Goal: Task Accomplishment & Management: Use online tool/utility

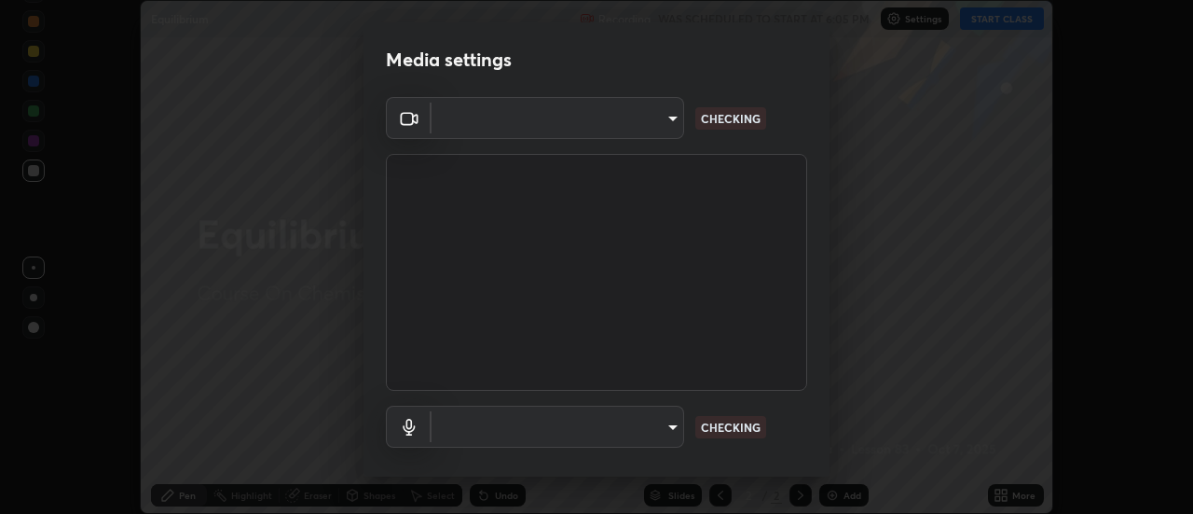
scroll to position [98, 0]
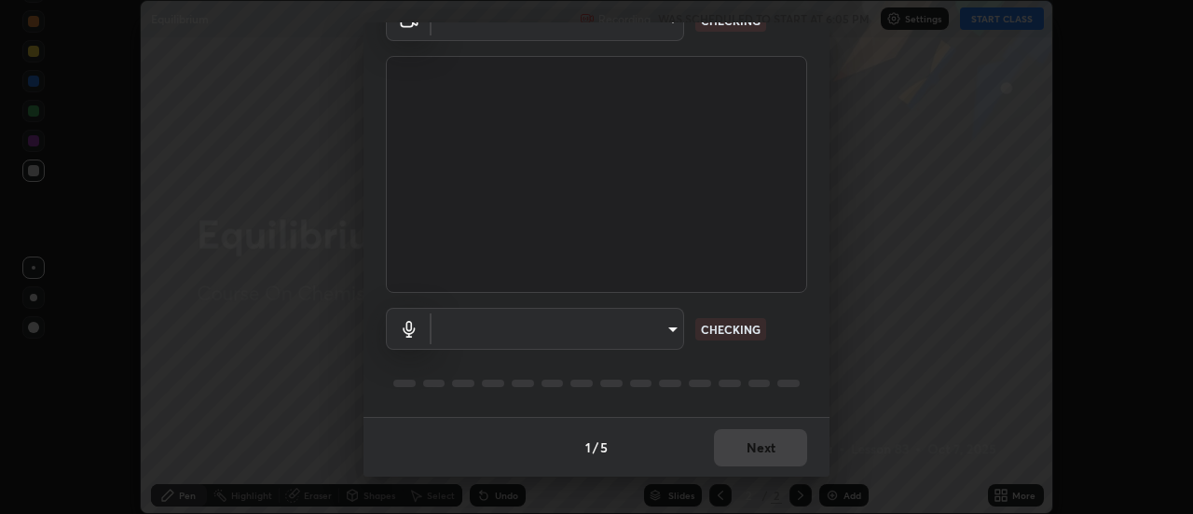
type input "20afe940cbeb59602439e807e0695b369d796bb7f65a41c81d65576627b30d72"
type input "ba4c52138f87483ab6386b7eac04ada058884bdffb85100b6cd20249b4154836"
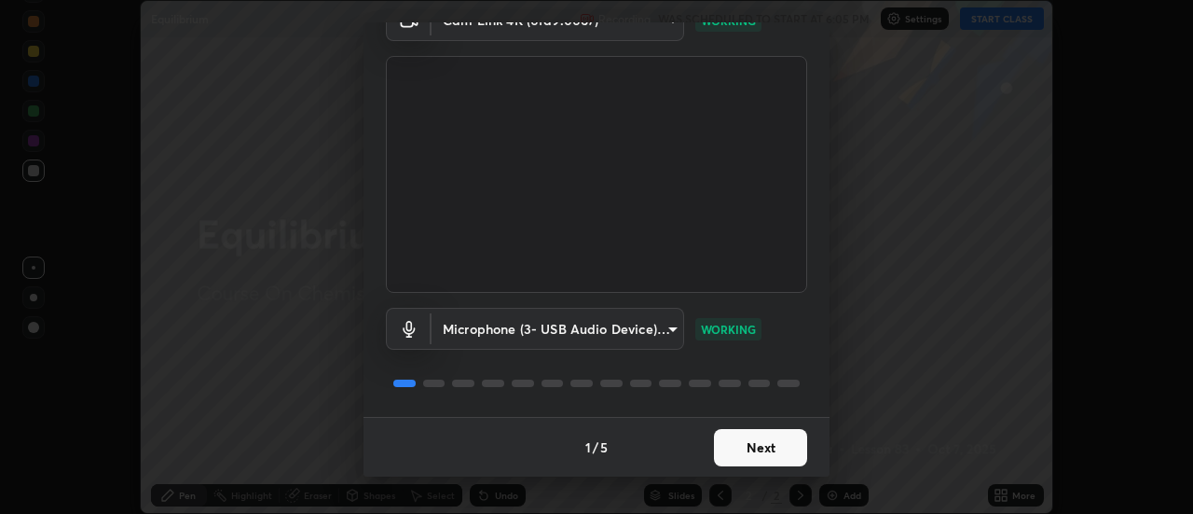
click at [750, 440] on button "Next" at bounding box center [760, 447] width 93 height 37
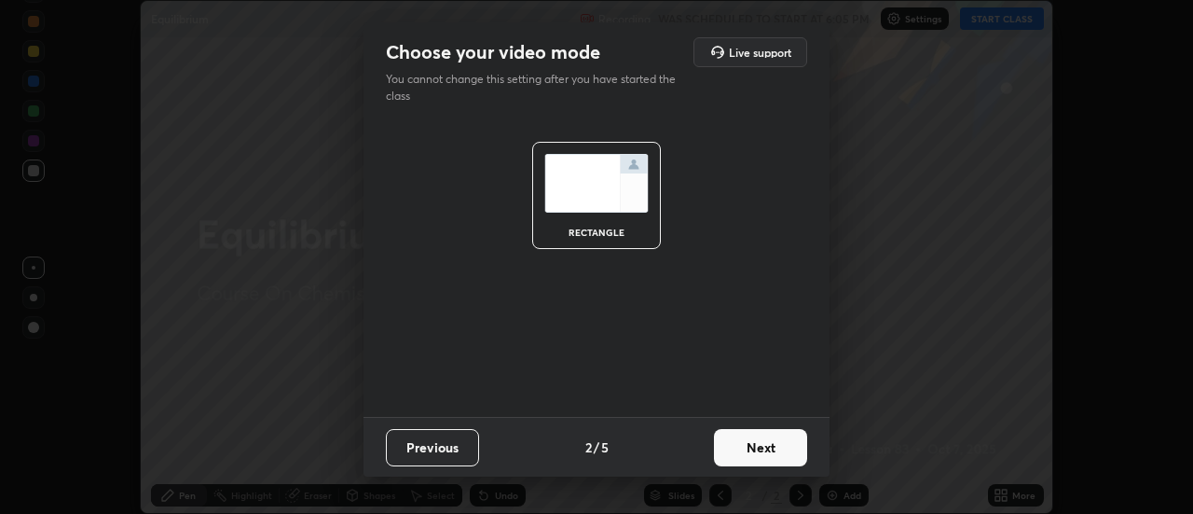
click at [763, 446] on button "Next" at bounding box center [760, 447] width 93 height 37
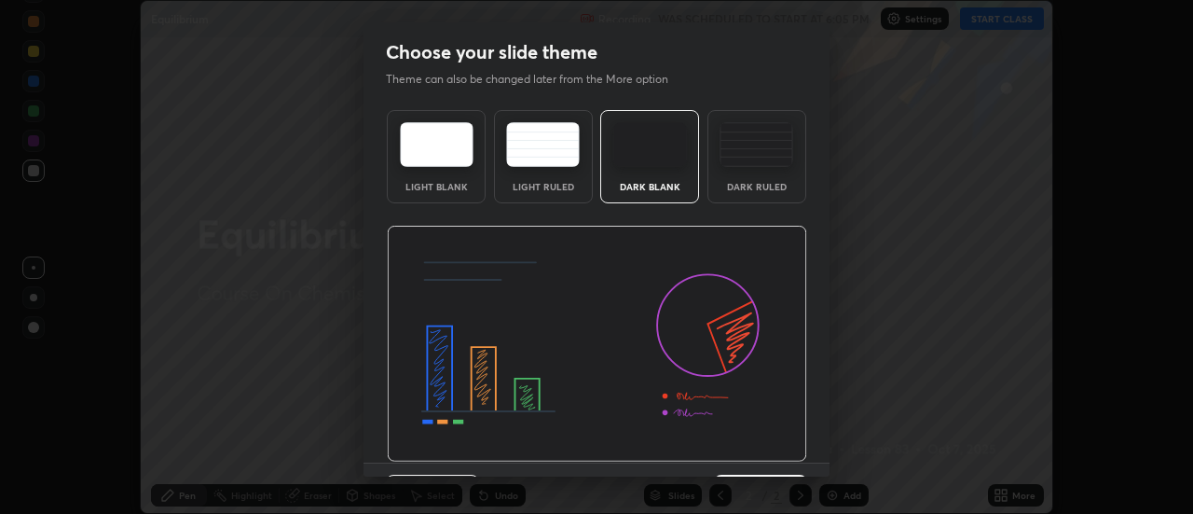
scroll to position [46, 0]
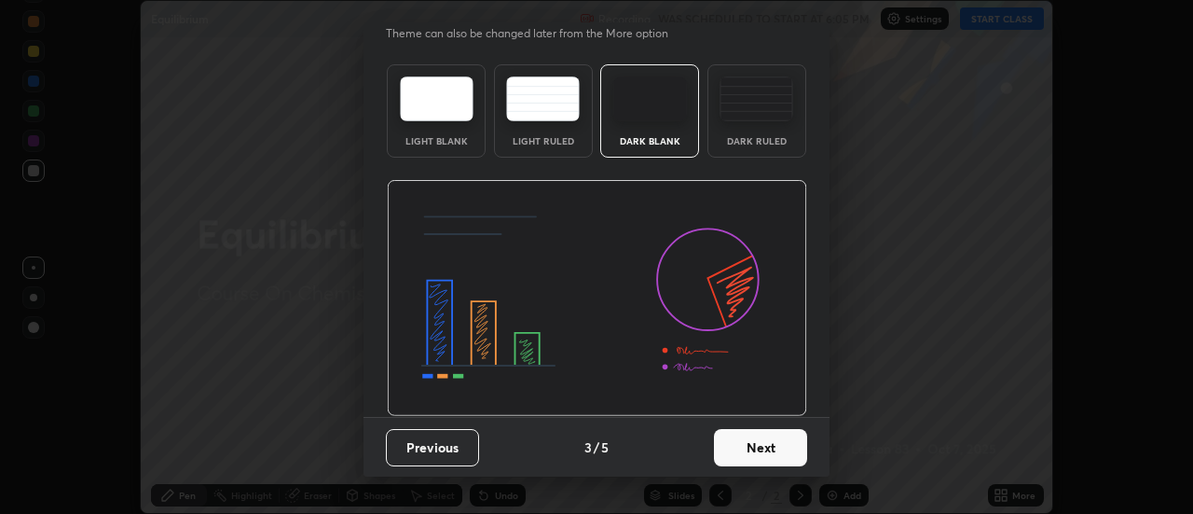
click at [758, 447] on button "Next" at bounding box center [760, 447] width 93 height 37
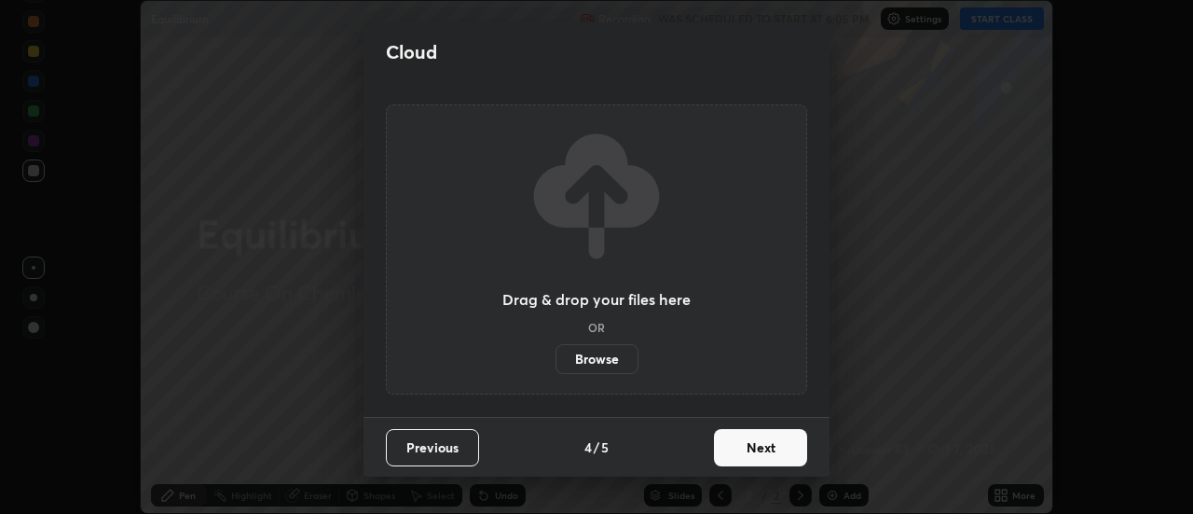
scroll to position [0, 0]
click at [762, 447] on button "Next" at bounding box center [760, 447] width 93 height 37
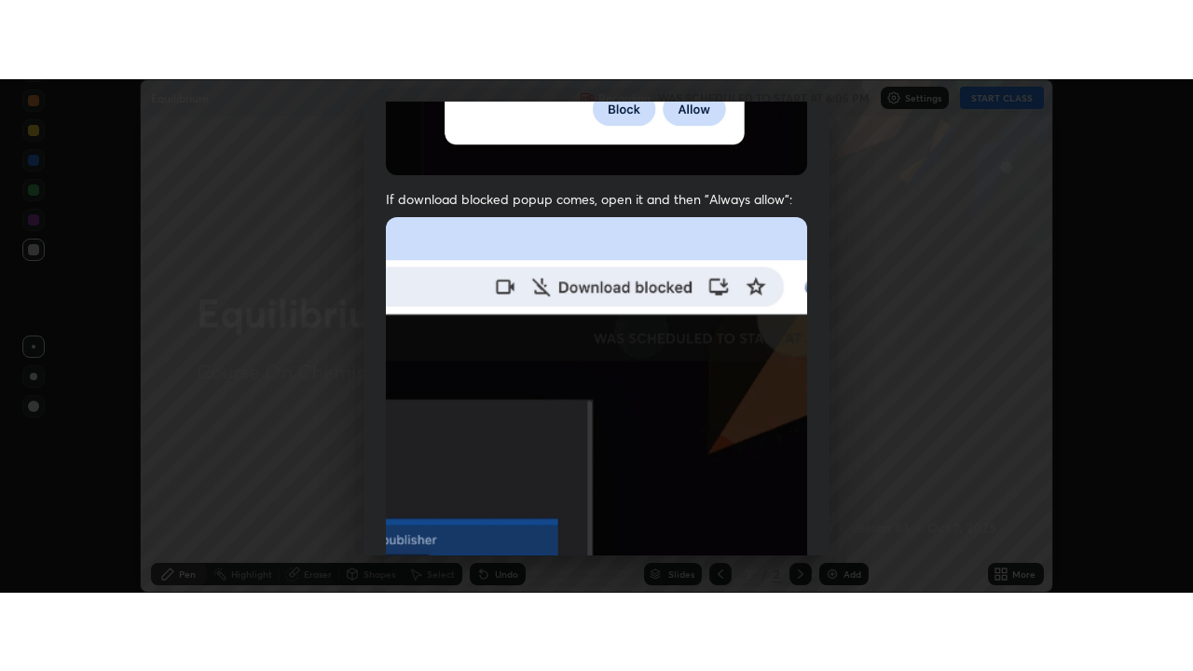
scroll to position [478, 0]
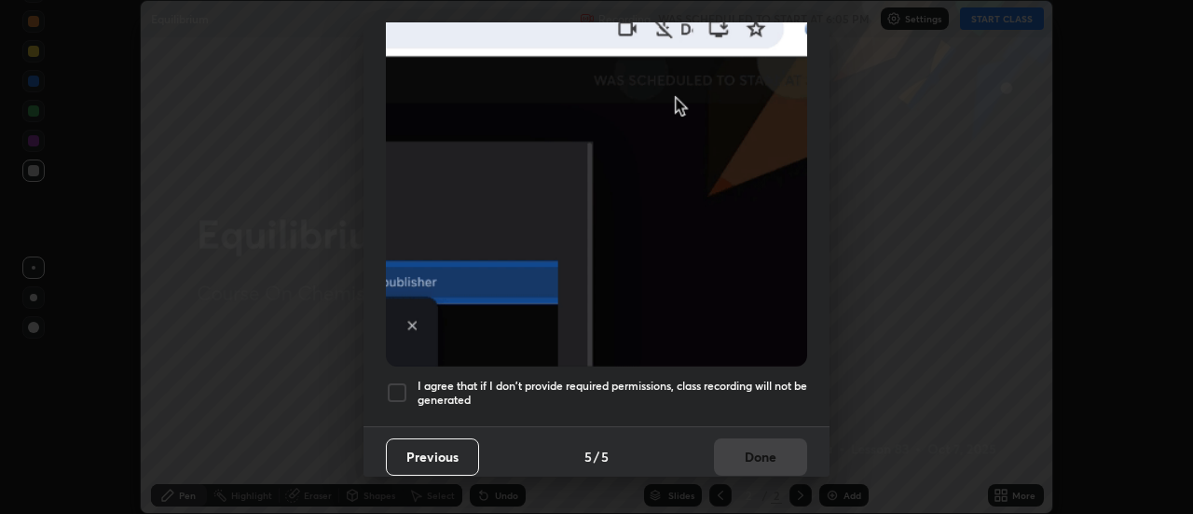
click at [400, 381] on div at bounding box center [397, 392] width 22 height 22
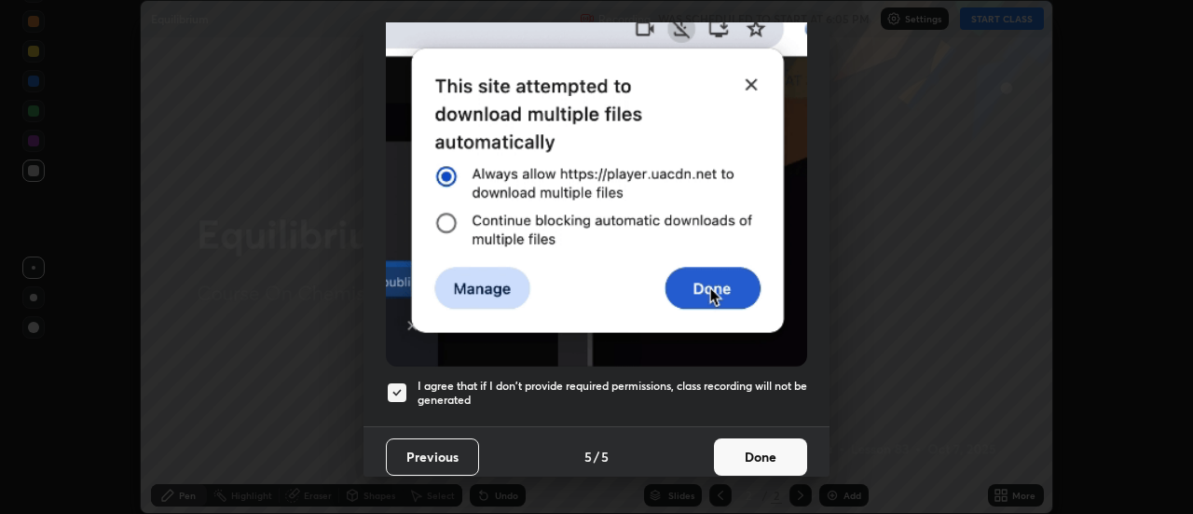
click at [747, 443] on button "Done" at bounding box center [760, 456] width 93 height 37
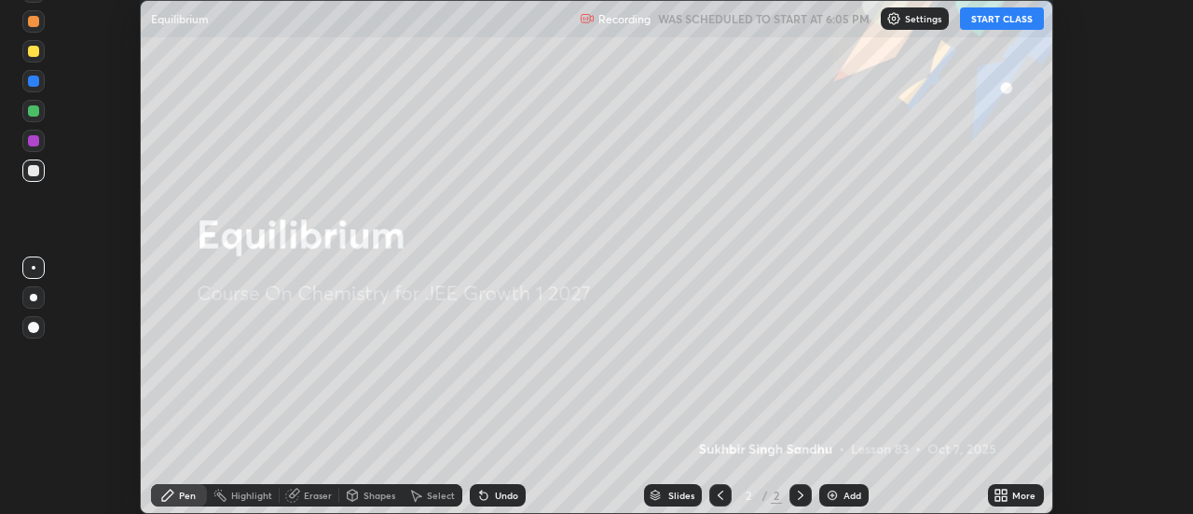
click at [847, 494] on div "Add" at bounding box center [852, 494] width 18 height 9
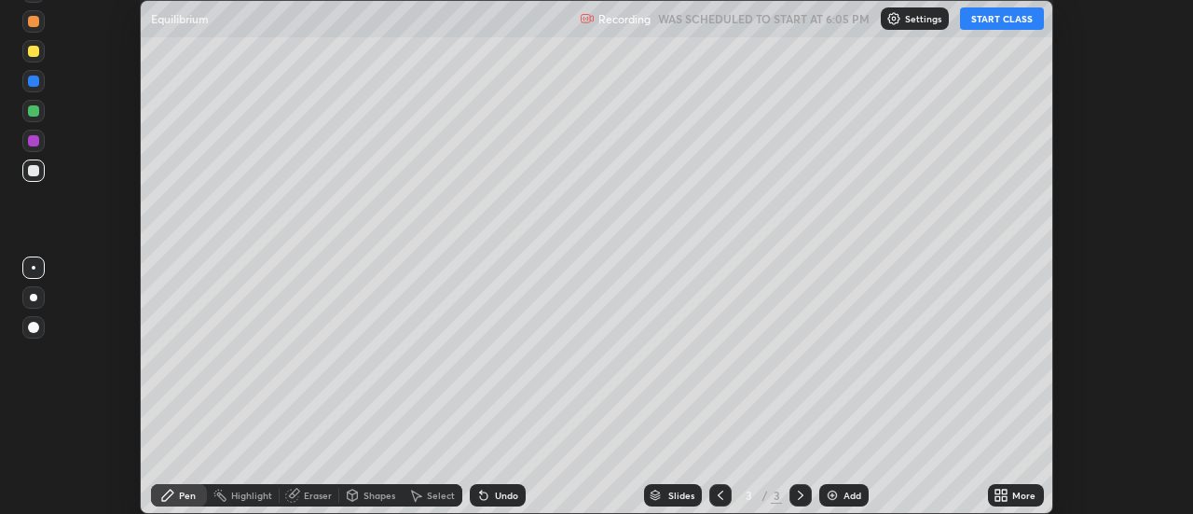
click at [1004, 489] on icon at bounding box center [1005, 491] width 5 height 5
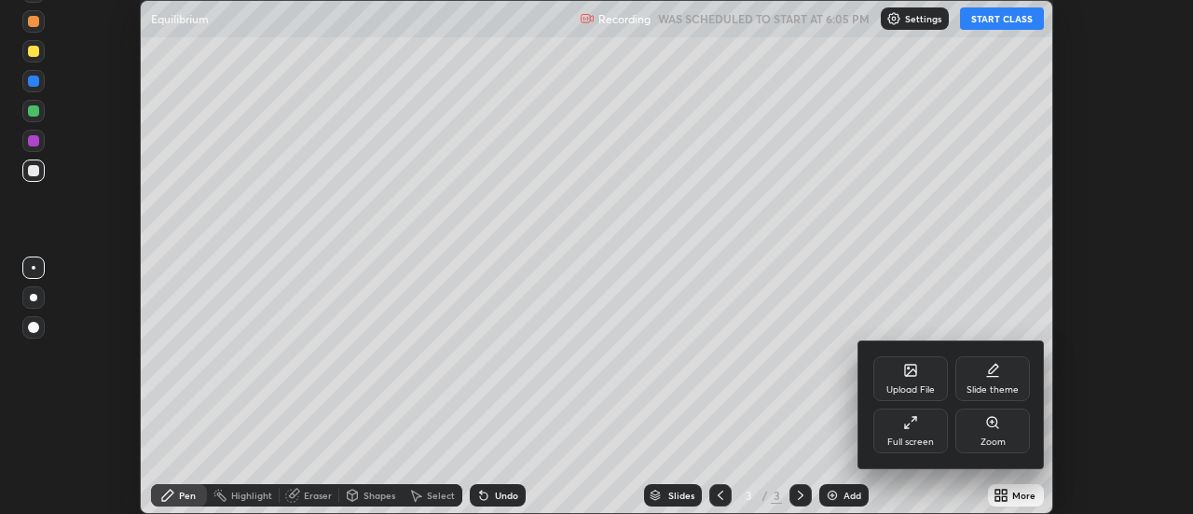
click at [935, 424] on div "Full screen" at bounding box center [910, 430] width 75 height 45
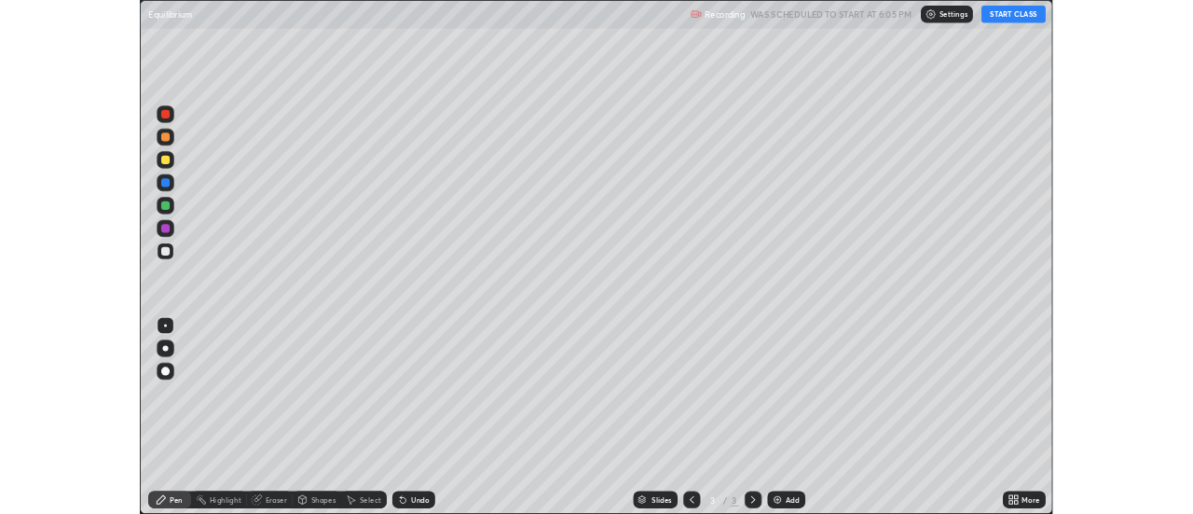
scroll to position [671, 1193]
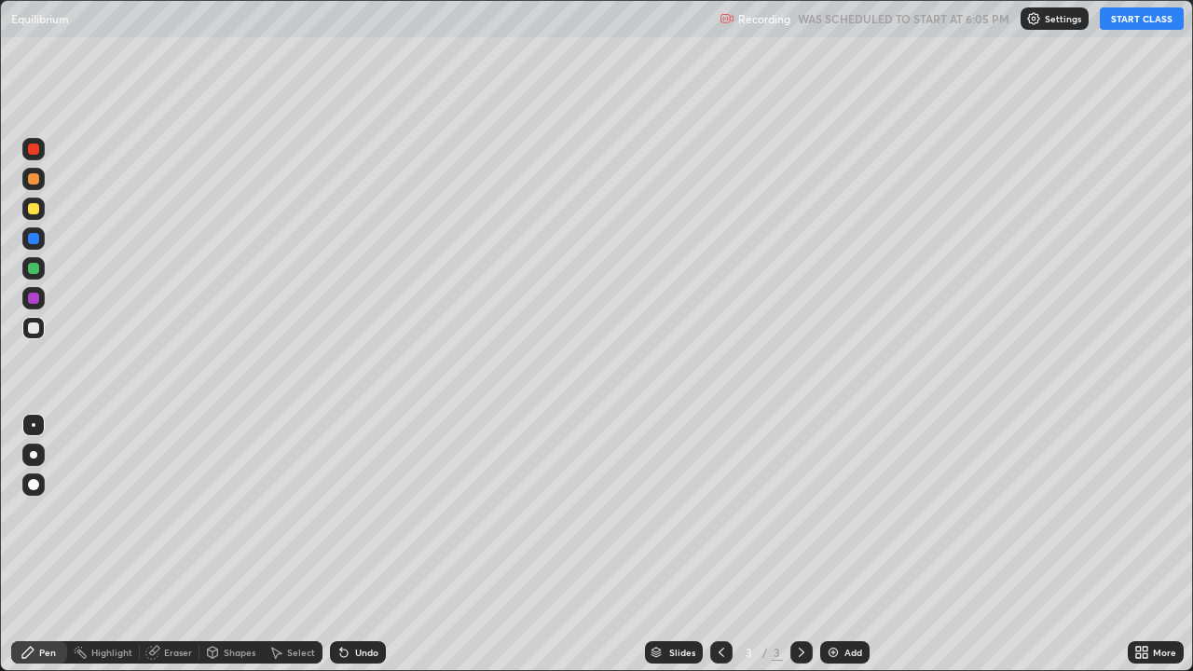
click at [1138, 28] on button "START CLASS" at bounding box center [1142, 18] width 84 height 22
click at [844, 513] on div "Add" at bounding box center [853, 652] width 18 height 9
click at [369, 513] on div "Undo" at bounding box center [366, 652] width 23 height 9
click at [843, 513] on div "Add" at bounding box center [844, 652] width 49 height 22
click at [370, 513] on div "Undo" at bounding box center [358, 652] width 56 height 22
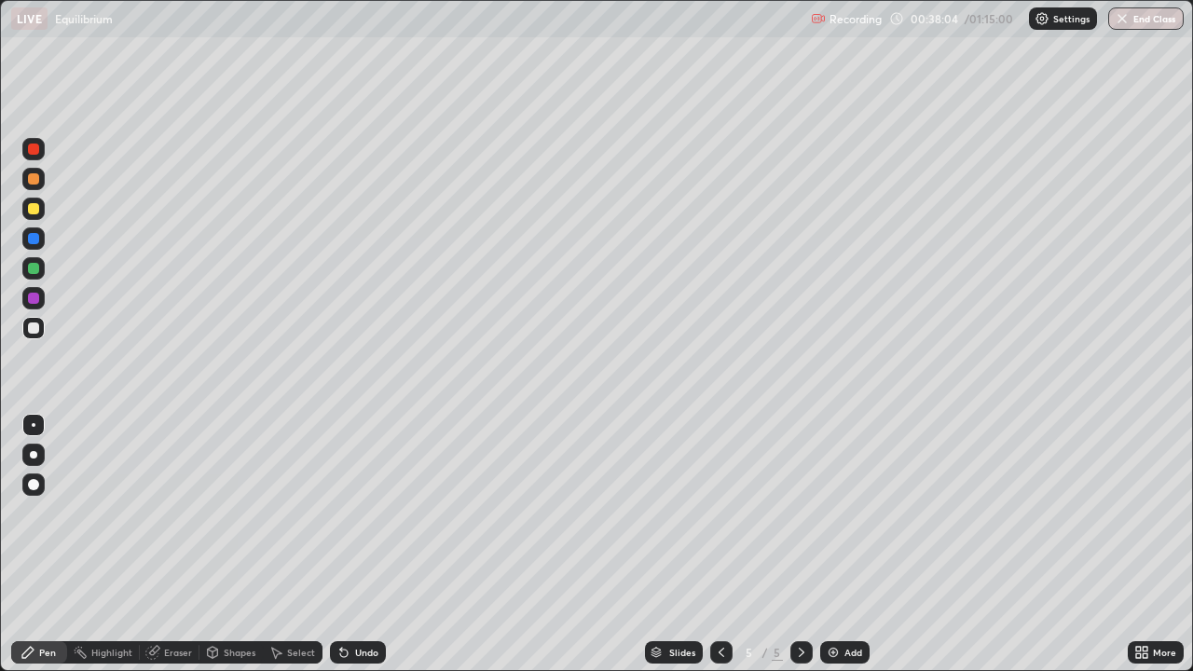
click at [844, 513] on div "Add" at bounding box center [853, 652] width 18 height 9
click at [365, 513] on div "Undo" at bounding box center [366, 652] width 23 height 9
click at [366, 513] on div "Undo" at bounding box center [366, 652] width 23 height 9
click at [720, 513] on icon at bounding box center [721, 652] width 15 height 15
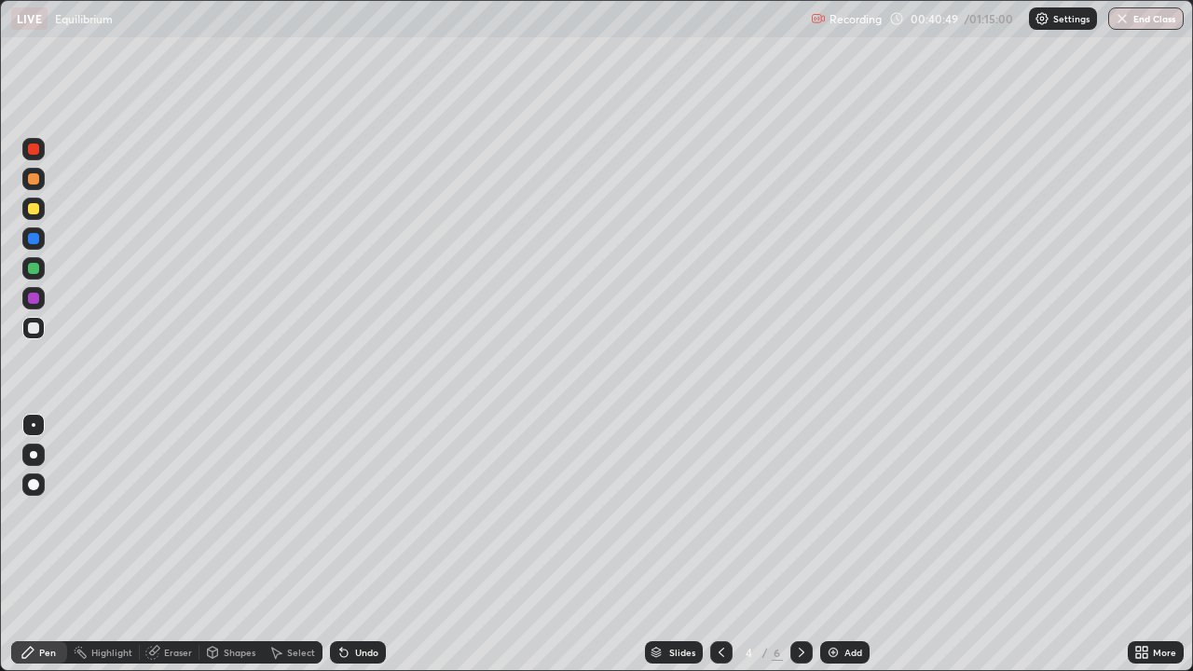
click at [802, 513] on icon at bounding box center [801, 652] width 15 height 15
click at [802, 513] on div at bounding box center [801, 652] width 22 height 22
click at [720, 513] on icon at bounding box center [722, 652] width 6 height 9
click at [717, 513] on icon at bounding box center [721, 652] width 15 height 15
click at [719, 513] on icon at bounding box center [722, 652] width 6 height 9
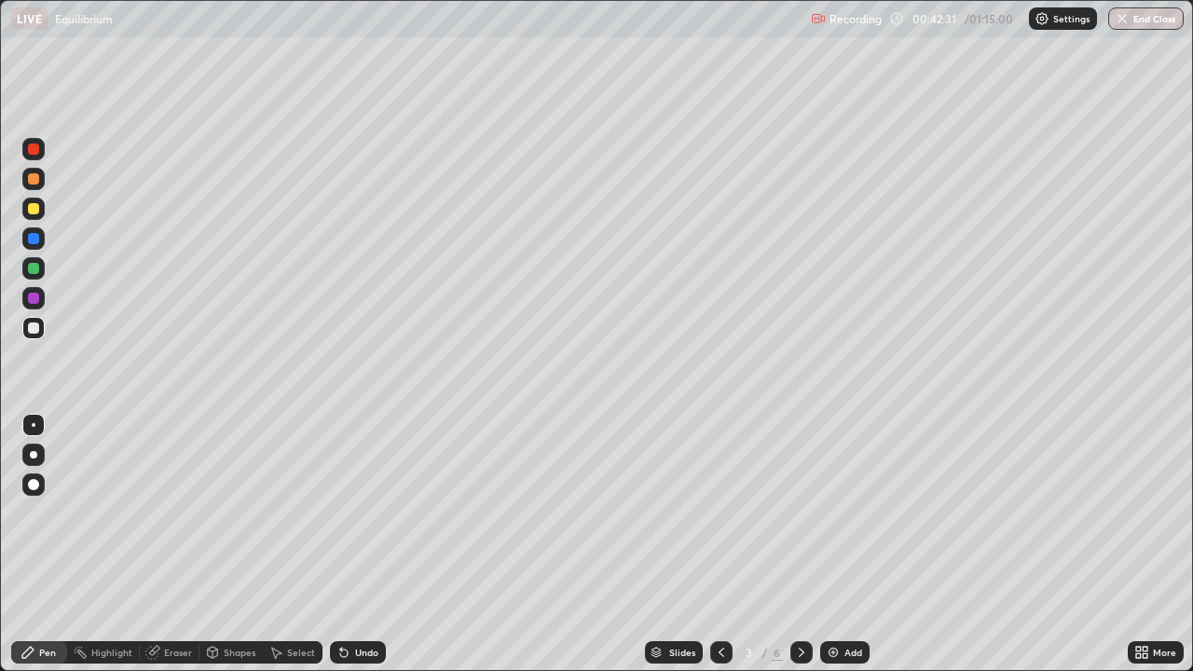
click at [800, 513] on icon at bounding box center [801, 652] width 15 height 15
click at [799, 513] on icon at bounding box center [801, 652] width 15 height 15
click at [727, 513] on div at bounding box center [721, 652] width 22 height 22
click at [720, 513] on icon at bounding box center [721, 652] width 15 height 15
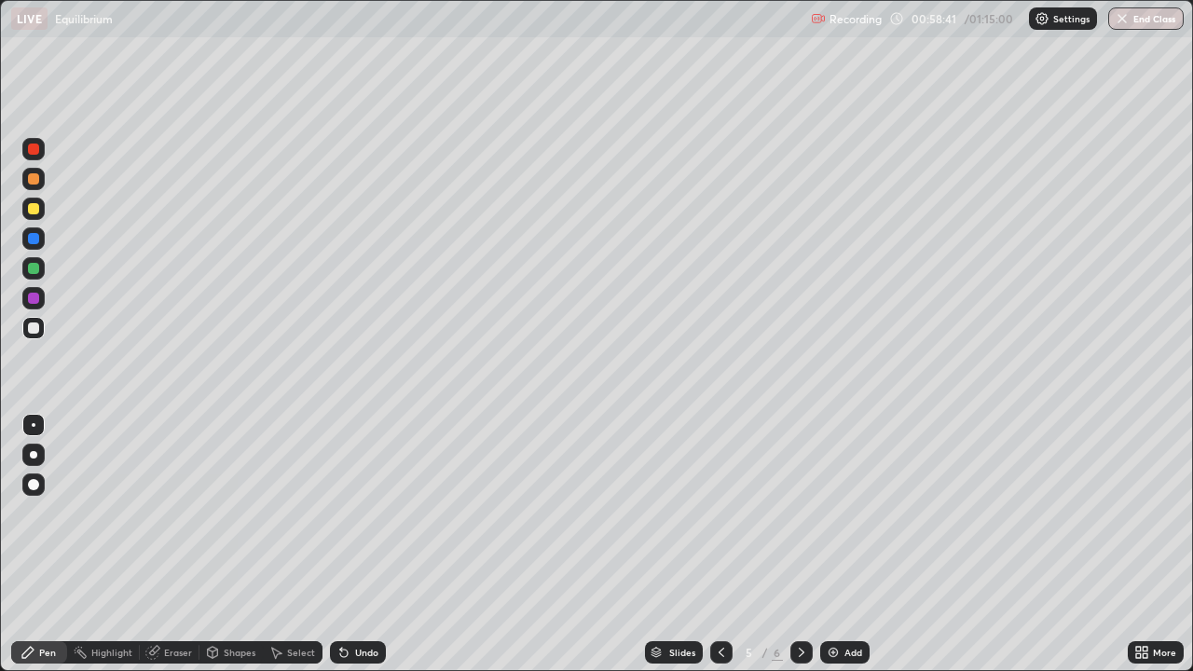
click at [725, 513] on div at bounding box center [721, 652] width 22 height 37
click at [805, 513] on div at bounding box center [801, 652] width 22 height 22
click at [800, 513] on icon at bounding box center [801, 652] width 15 height 15
click at [802, 513] on icon at bounding box center [801, 652] width 15 height 15
click at [852, 513] on div "Add" at bounding box center [853, 652] width 18 height 9
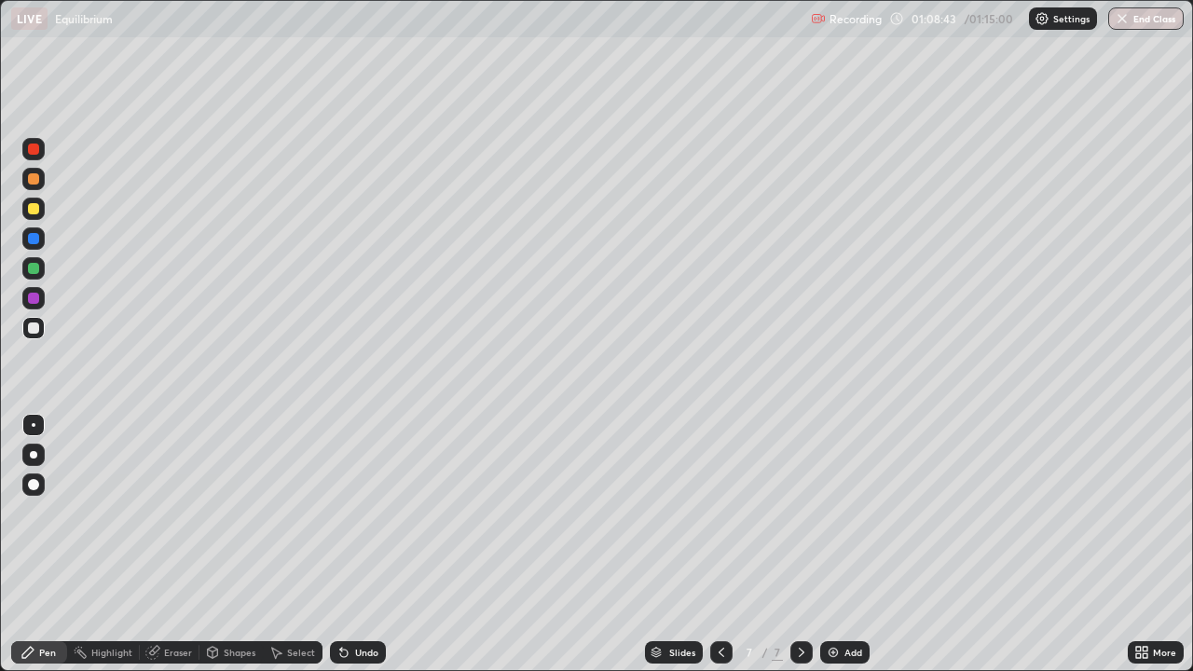
click at [359, 513] on div "Undo" at bounding box center [366, 652] width 23 height 9
click at [1126, 22] on img "button" at bounding box center [1123, 18] width 15 height 15
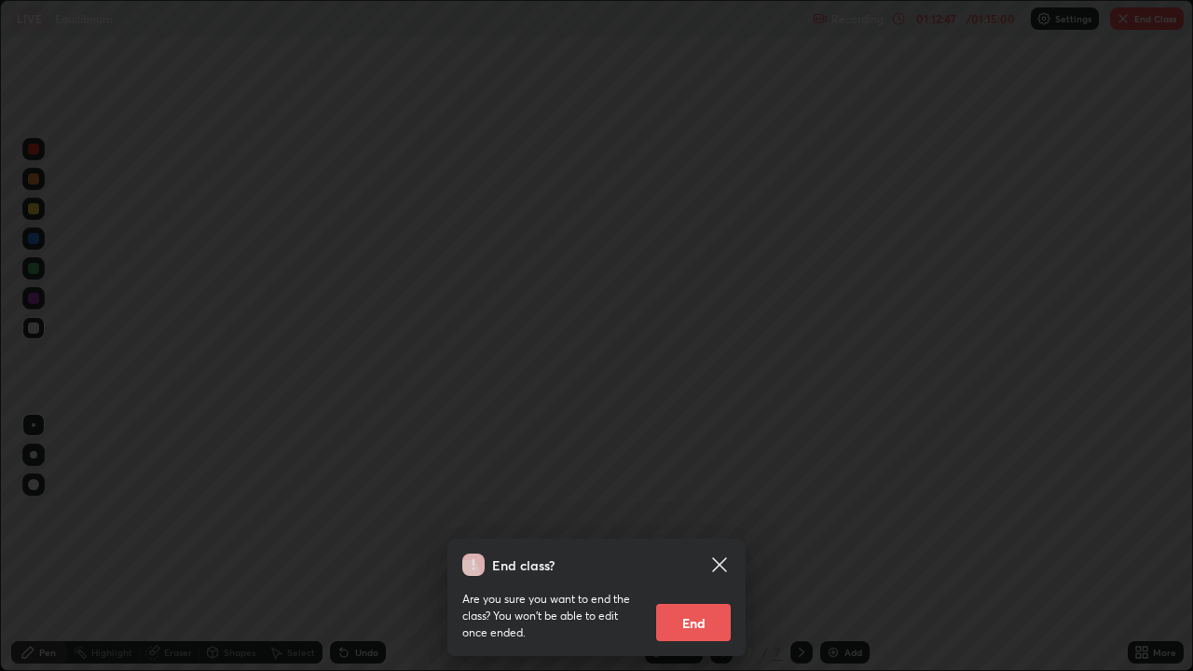
click at [688, 513] on button "End" at bounding box center [693, 622] width 75 height 37
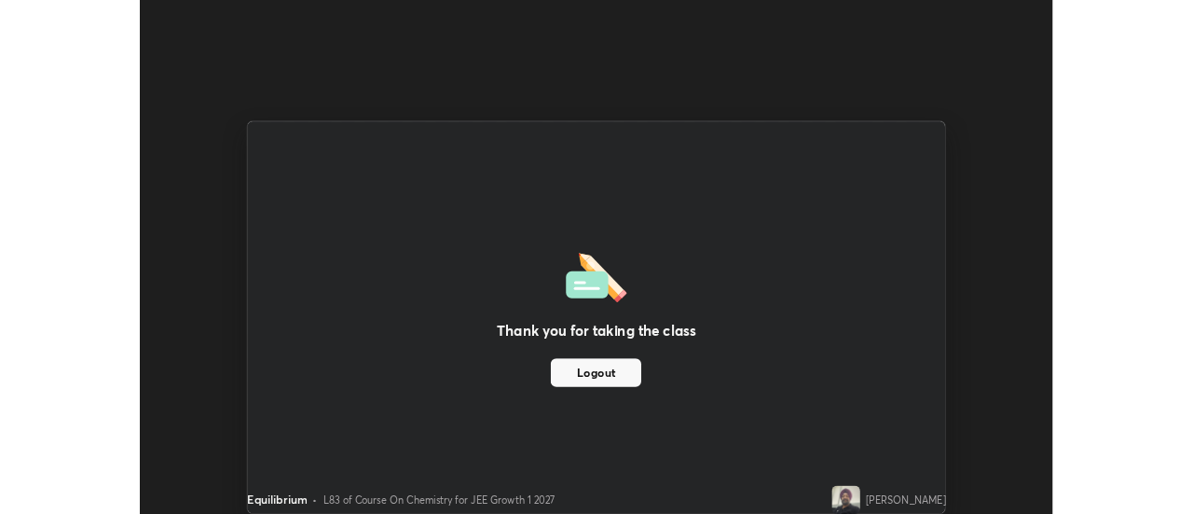
scroll to position [92688, 92008]
